Goal: Check status: Check status

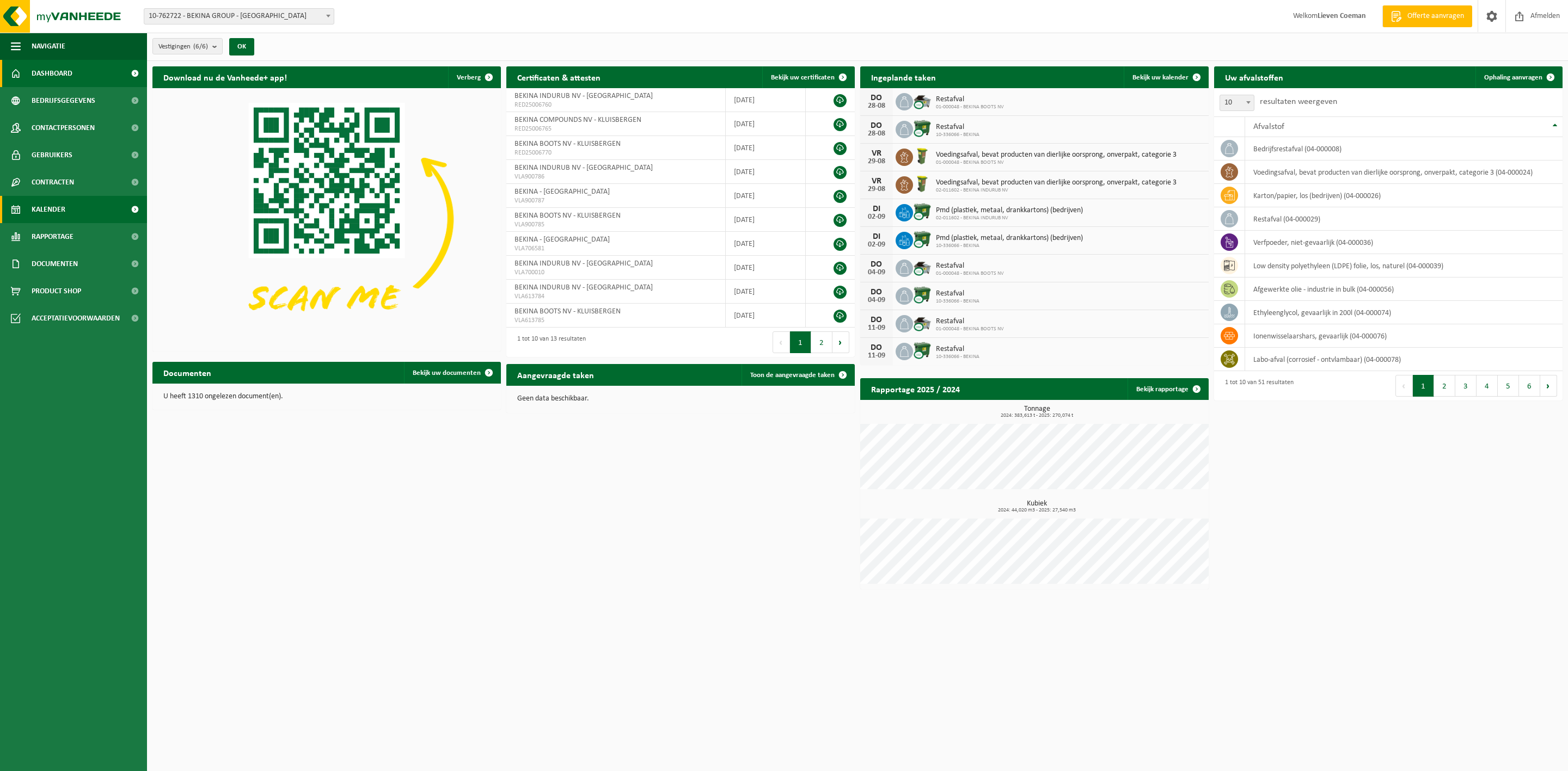
click at [56, 208] on span "Kalender" at bounding box center [49, 210] width 34 height 27
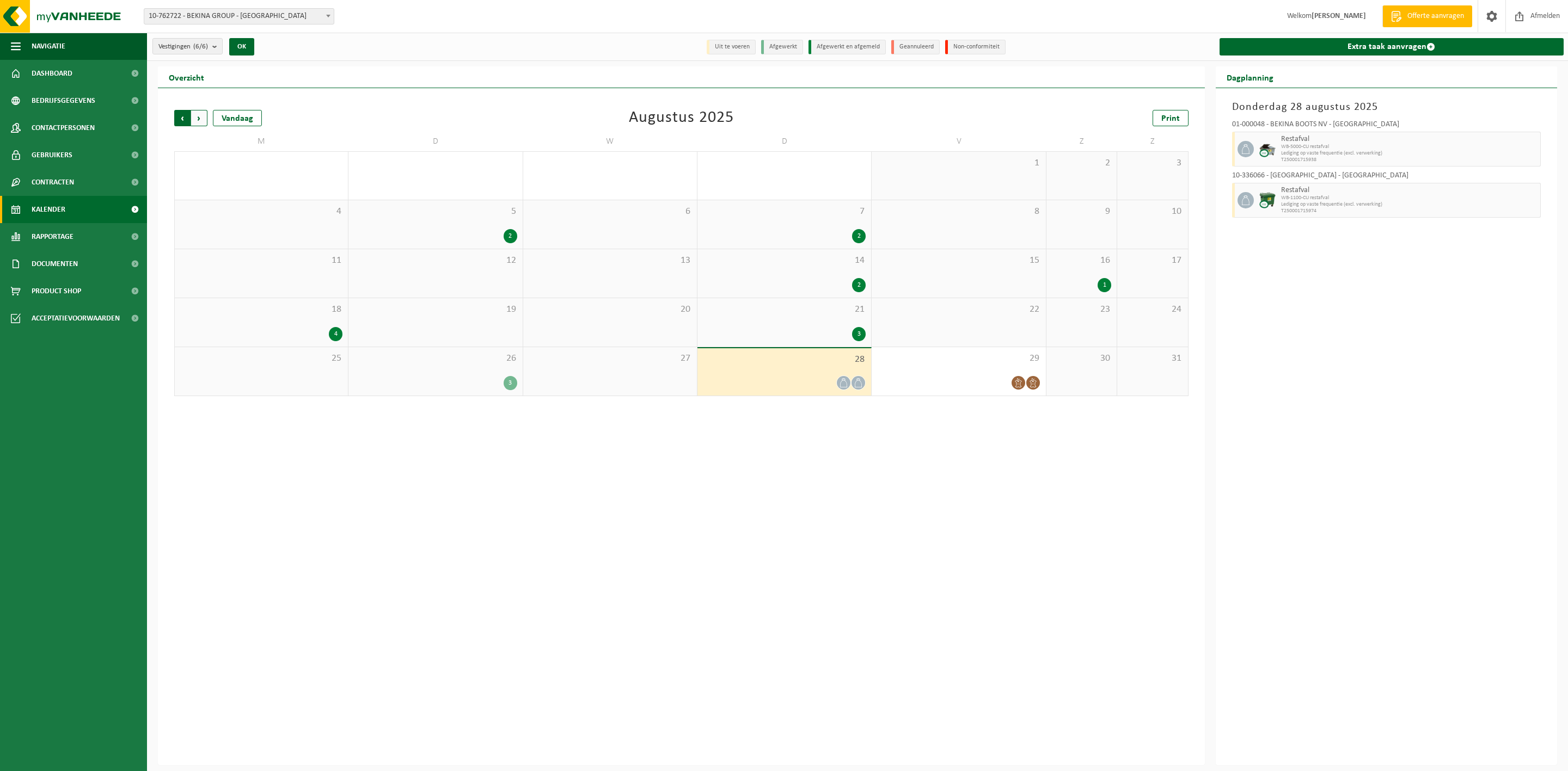
click at [198, 118] on span "Volgende" at bounding box center [199, 118] width 16 height 16
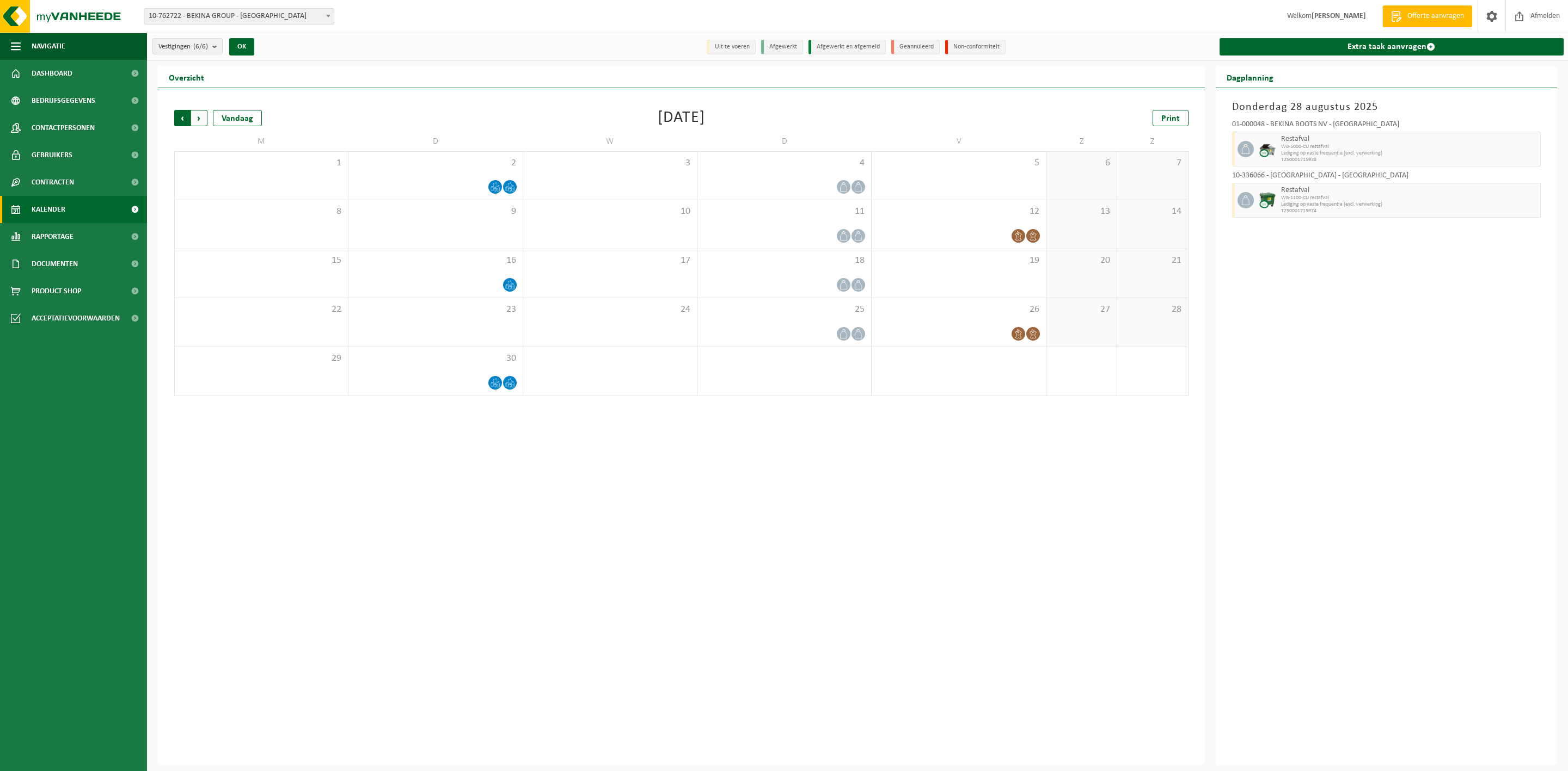
click at [197, 119] on span "Volgende" at bounding box center [199, 118] width 16 height 16
click at [179, 116] on span "Vorige" at bounding box center [182, 118] width 16 height 16
